Goal: Task Accomplishment & Management: Use online tool/utility

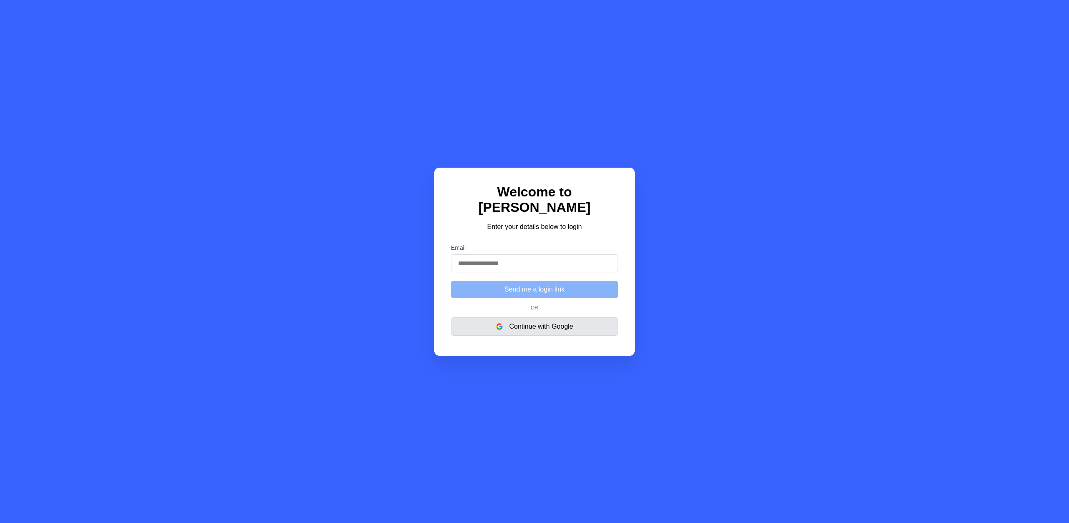
click at [540, 318] on button "Continue with Google" at bounding box center [534, 327] width 167 height 18
click at [524, 321] on button "Continue with Google" at bounding box center [534, 327] width 167 height 18
click at [546, 322] on button "Continue with Google" at bounding box center [534, 327] width 167 height 18
